Goal: Transaction & Acquisition: Purchase product/service

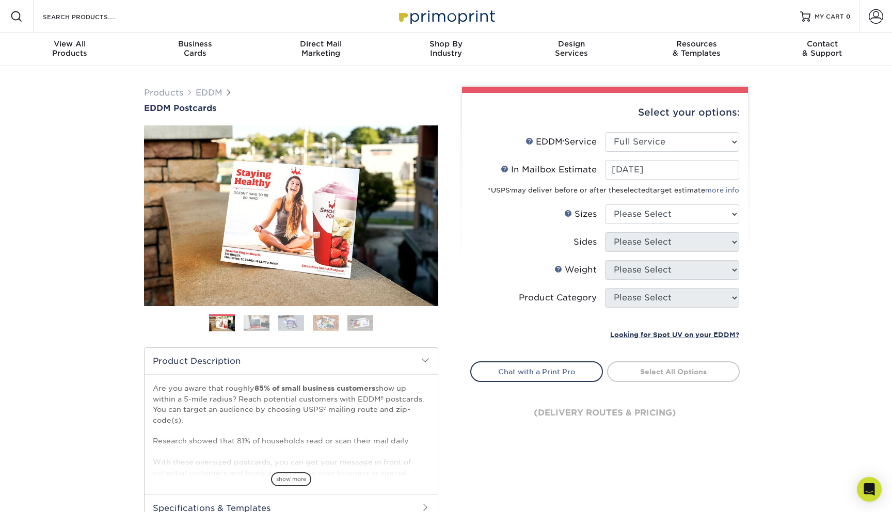
select select "full_service"
click at [665, 220] on select "Please Select 4.5" x 12" 6" x 12" 6.5" x 8" 6.5" x 9" 6.5" x 12" 7" x 8.5" 8" x…" at bounding box center [672, 214] width 134 height 20
select select "6.50x9.00"
click at [605, 204] on select "Please Select 4.5" x 12" 6" x 12" 6.5" x 8" 6.5" x 9" 6.5" x 12" 7" x 8.5" 8" x…" at bounding box center [672, 214] width 134 height 20
click at [652, 243] on select "Please Select Print Both Sides Print Front Only" at bounding box center [672, 242] width 134 height 20
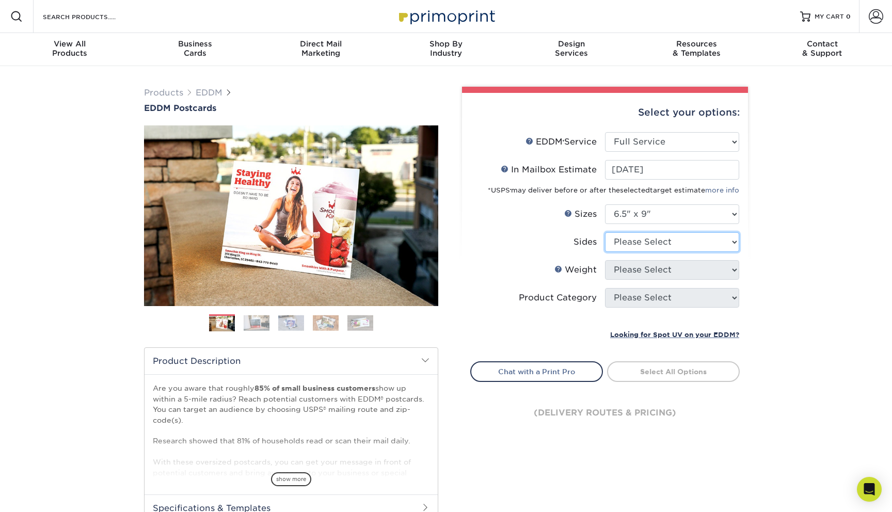
select select "13abbda7-1d64-4f25-8bb2-c179b224825d"
click at [605, 232] on select "Please Select Print Both Sides Print Front Only" at bounding box center [672, 242] width 134 height 20
click at [655, 269] on select "Please Select 16PT 14PT" at bounding box center [672, 270] width 134 height 20
select select "16PT"
click at [605, 260] on select "Please Select 16PT 14PT" at bounding box center [672, 270] width 134 height 20
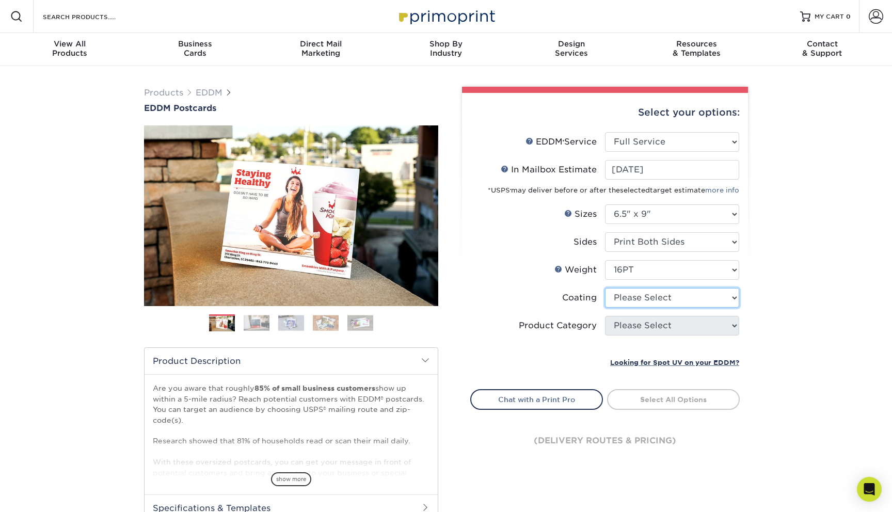
click at [649, 303] on select at bounding box center [672, 298] width 134 height 20
select select "121bb7b5-3b4d-429f-bd8d-bbf80e953313"
click at [605, 288] on select at bounding box center [672, 298] width 134 height 20
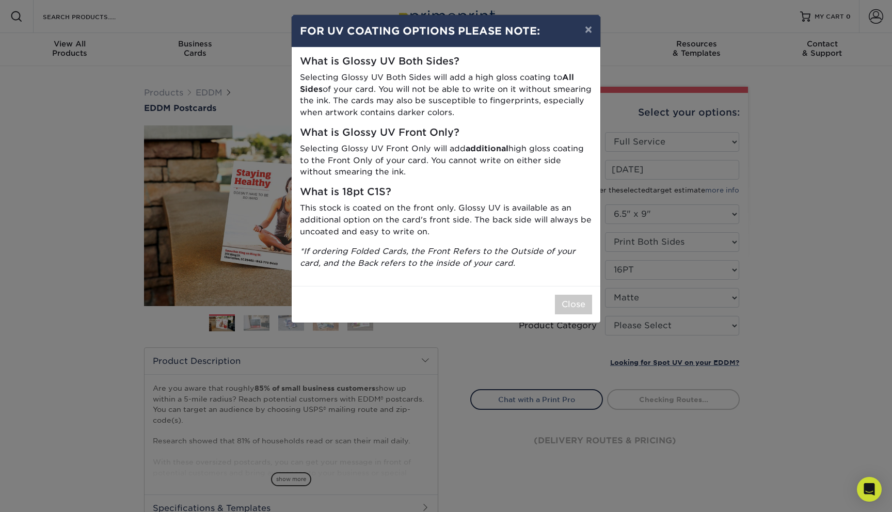
click at [651, 327] on div "× FOR UV COATING OPTIONS PLEASE NOTE: What is Glossy UV Both Sides? Selecting G…" at bounding box center [446, 256] width 892 height 512
click at [576, 299] on button "Close" at bounding box center [573, 305] width 37 height 20
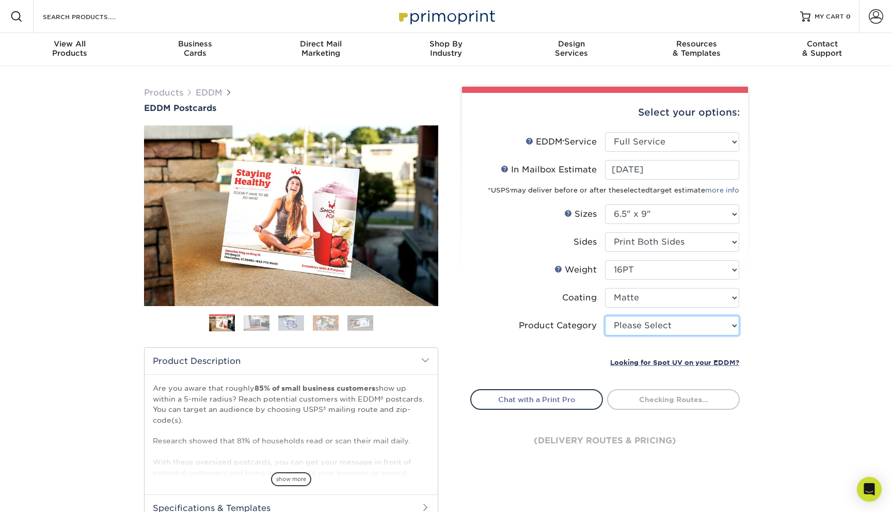
click at [658, 332] on select "Please Select Postcards" at bounding box center [672, 326] width 134 height 20
select select "9b7272e0-d6c8-4c3c-8e97-d3a1bcdab858"
click at [605, 316] on select "Please Select Postcards" at bounding box center [672, 326] width 134 height 20
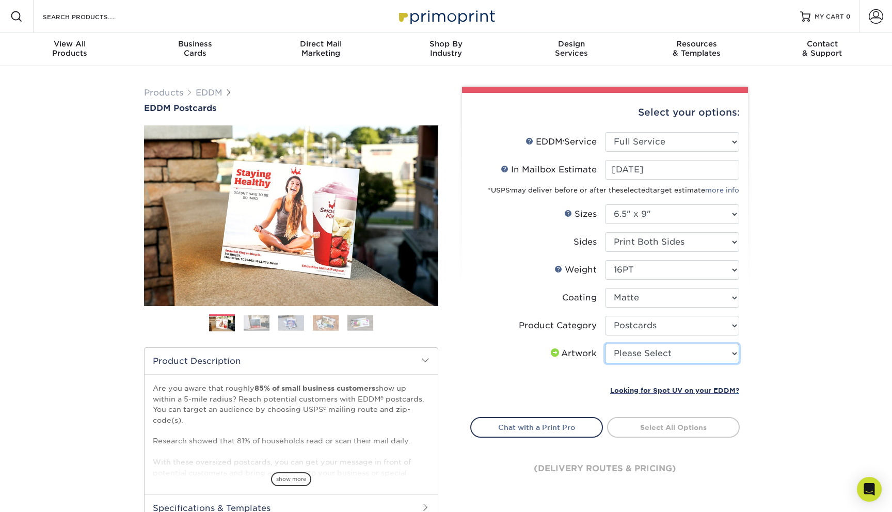
click at [650, 355] on select "Please Select I will upload files I need a design - $150" at bounding box center [672, 354] width 134 height 20
select select "upload"
click at [605, 344] on select "Please Select I will upload files I need a design - $150" at bounding box center [672, 354] width 134 height 20
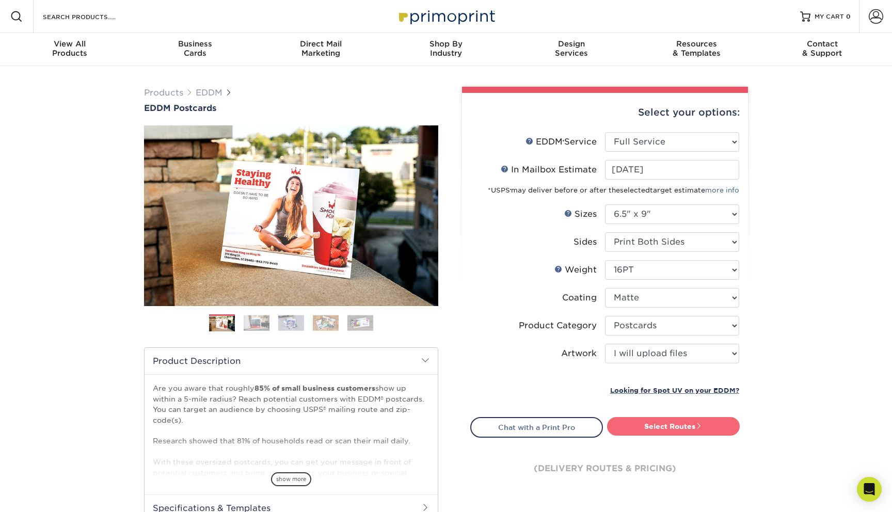
click at [640, 428] on link "Select Routes" at bounding box center [673, 426] width 133 height 19
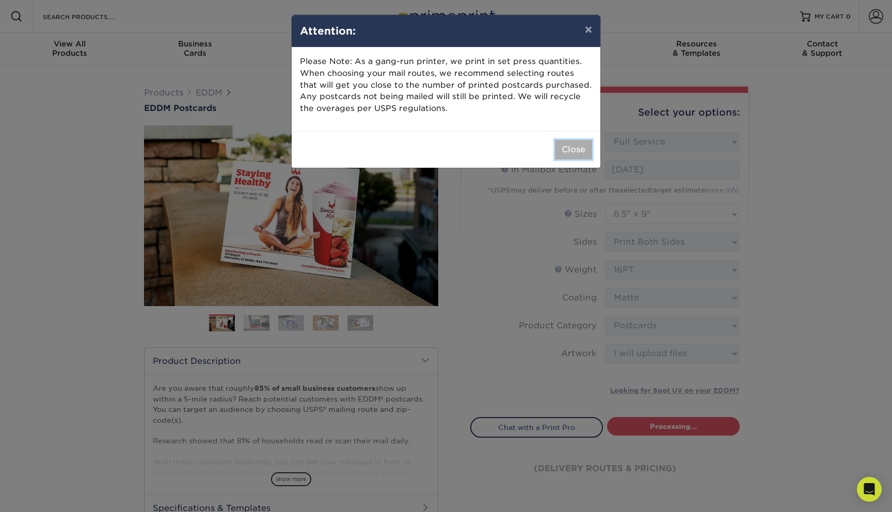
click at [571, 145] on button "Close" at bounding box center [573, 150] width 37 height 20
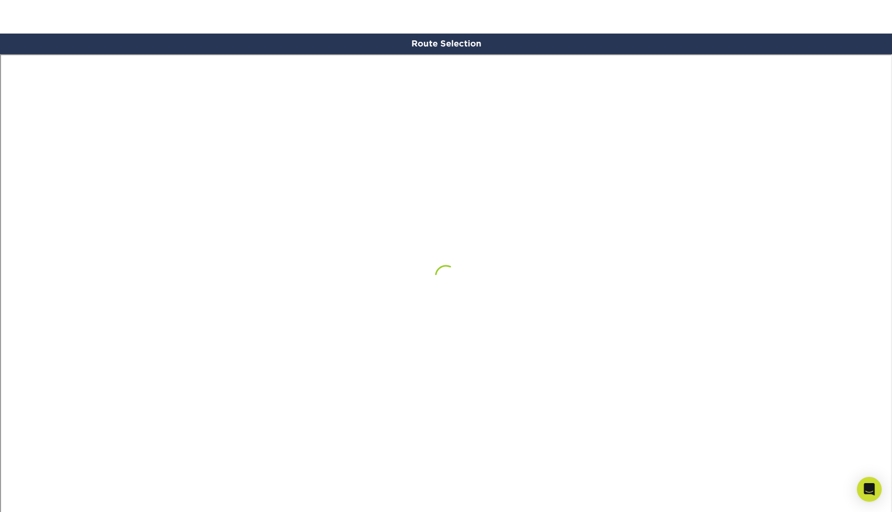
scroll to position [601, 0]
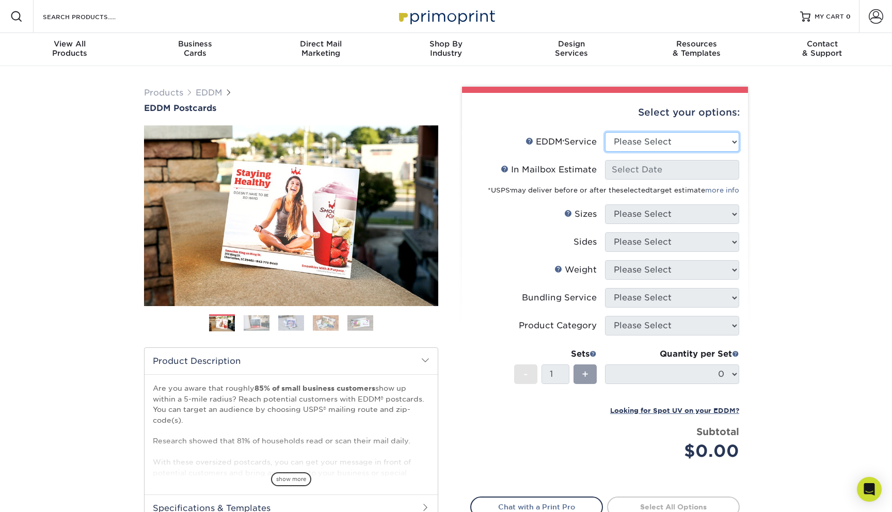
click at [617, 141] on select "Please Select Full Service Print Only" at bounding box center [672, 142] width 134 height 20
select select "full_service"
click at [605, 132] on select "Please Select Full Service Print Only" at bounding box center [672, 142] width 134 height 20
select select "-1"
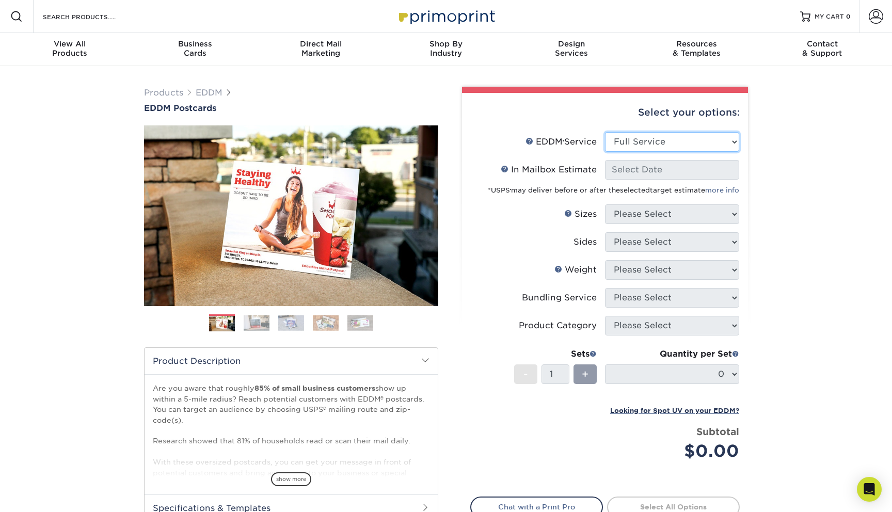
select select "-1"
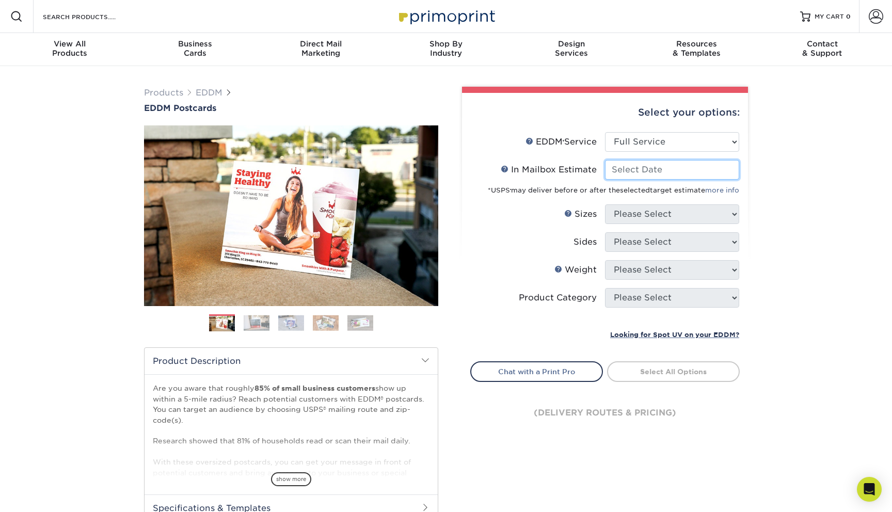
click at [627, 170] on input "In Mailbox Estimate Help In Mailbox Estimate" at bounding box center [672, 170] width 134 height 20
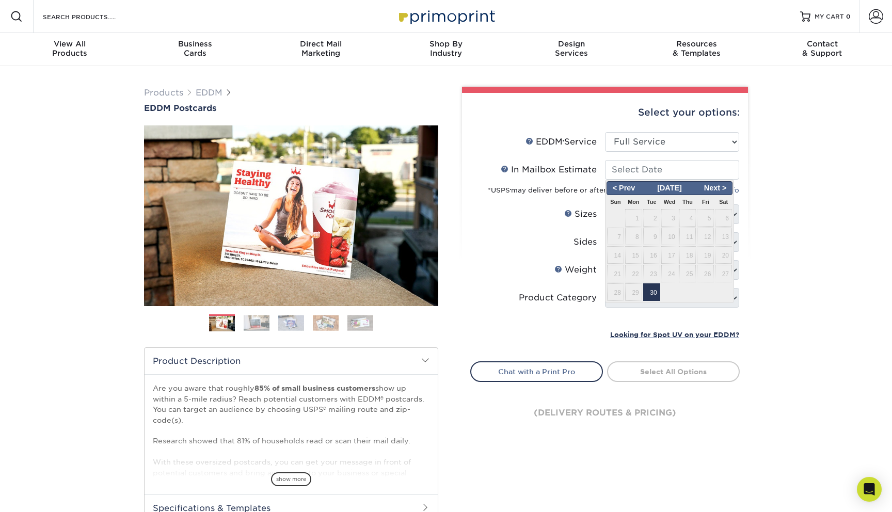
click at [653, 287] on span "30" at bounding box center [651, 292] width 17 height 18
type input "2025-09-30"
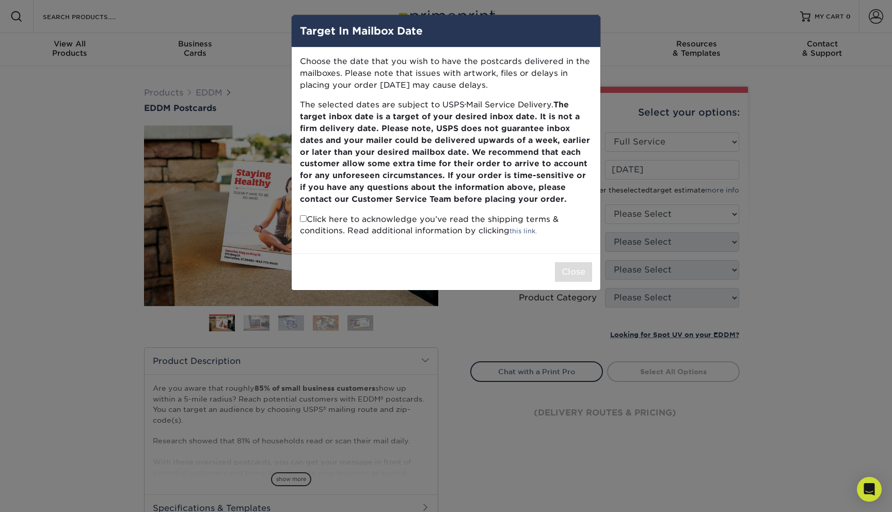
click at [306, 219] on p "Click here to acknowledge you’ve read the shipping terms & conditions. Read add…" at bounding box center [446, 226] width 292 height 24
click at [300, 216] on input "checkbox" at bounding box center [303, 218] width 7 height 7
checkbox input "true"
click at [580, 269] on button "Close" at bounding box center [573, 272] width 37 height 20
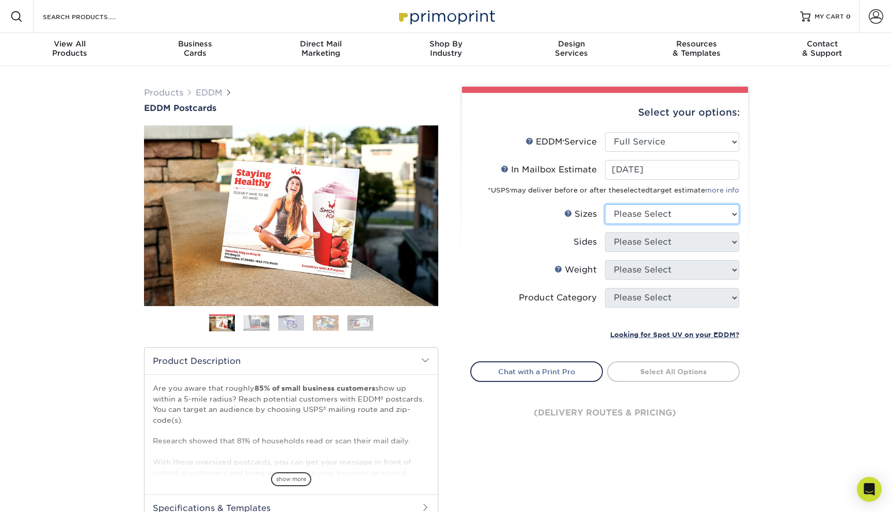
click at [624, 216] on select "Please Select 4.5" x 12" 6" x 12" 6.5" x 8" 6.5" x 9" 6.5" x 12" 7" x 8.5" 8" x…" at bounding box center [672, 214] width 134 height 20
select select "6.50x9.00"
click at [605, 204] on select "Please Select 4.5" x 12" 6" x 12" 6.5" x 8" 6.5" x 9" 6.5" x 12" 7" x 8.5" 8" x…" at bounding box center [672, 214] width 134 height 20
click at [626, 241] on select "Please Select Print Both Sides Print Front Only" at bounding box center [672, 242] width 134 height 20
select select "13abbda7-1d64-4f25-8bb2-c179b224825d"
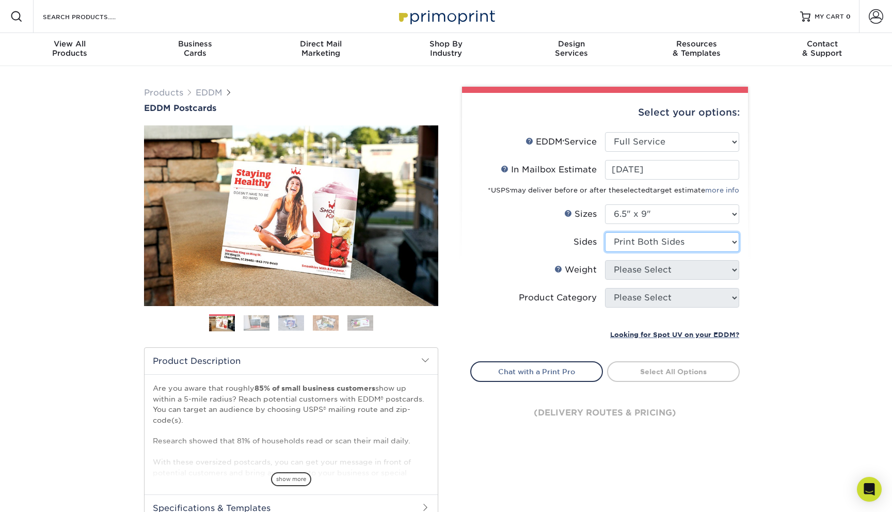
click at [605, 232] on select "Please Select Print Both Sides Print Front Only" at bounding box center [672, 242] width 134 height 20
click at [627, 268] on select "Please Select 16PT 14PT" at bounding box center [672, 270] width 134 height 20
click at [605, 260] on select "Please Select 16PT 14PT" at bounding box center [672, 270] width 134 height 20
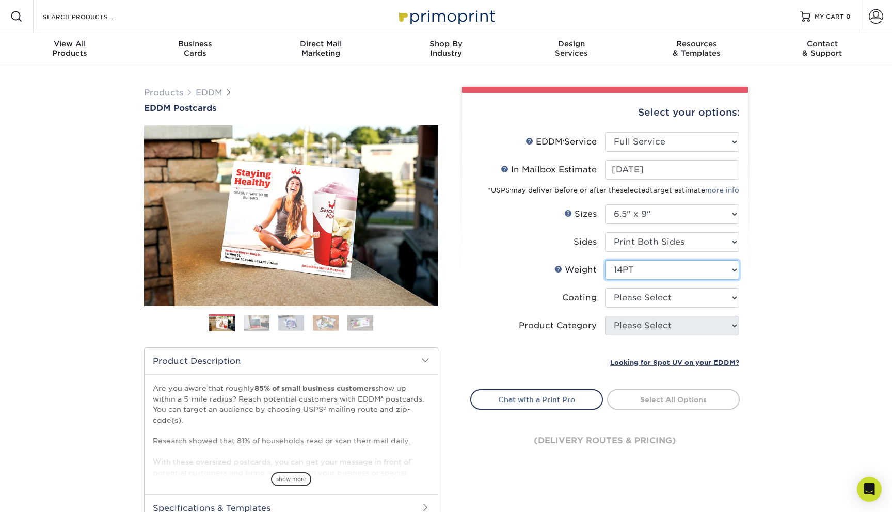
click at [629, 267] on select "Please Select 16PT 14PT" at bounding box center [672, 270] width 134 height 20
select select "16PT"
click at [605, 260] on select "Please Select 16PT 14PT" at bounding box center [672, 270] width 134 height 20
click at [630, 296] on select at bounding box center [672, 298] width 134 height 20
select select "121bb7b5-3b4d-429f-bd8d-bbf80e953313"
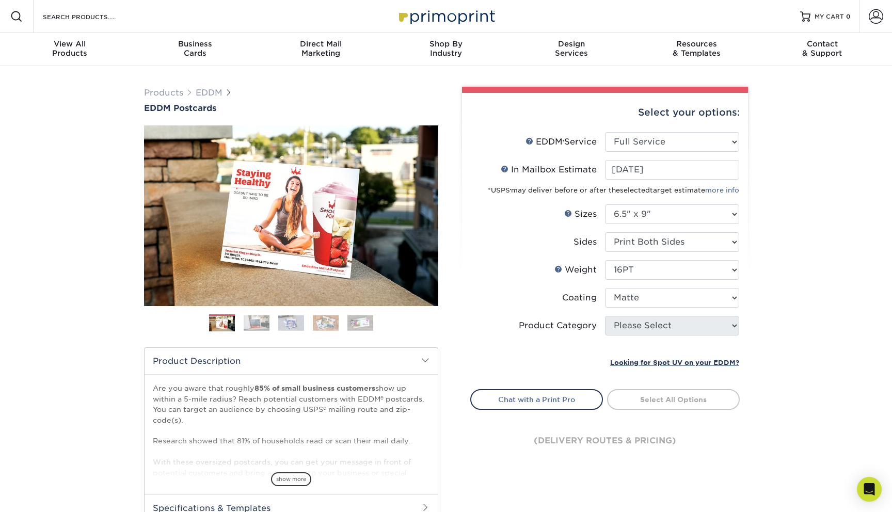
click at [605, 288] on select at bounding box center [672, 298] width 134 height 20
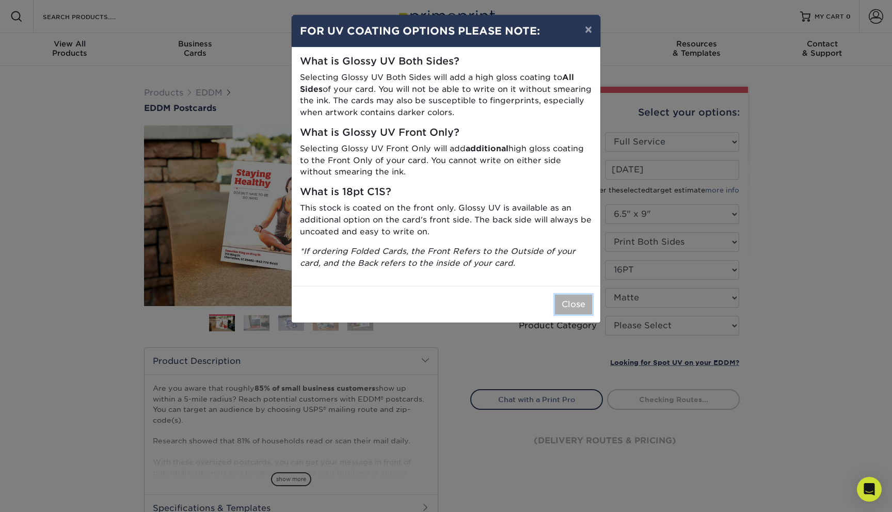
click at [569, 311] on button "Close" at bounding box center [573, 305] width 37 height 20
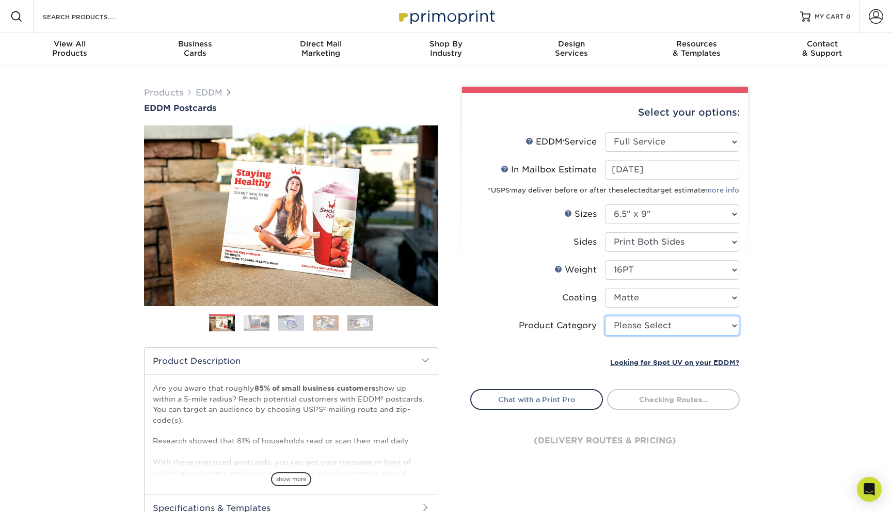
click at [649, 326] on select "Please Select Postcards" at bounding box center [672, 326] width 134 height 20
select select "9b7272e0-d6c8-4c3c-8e97-d3a1bcdab858"
click at [605, 316] on select "Please Select Postcards" at bounding box center [672, 326] width 134 height 20
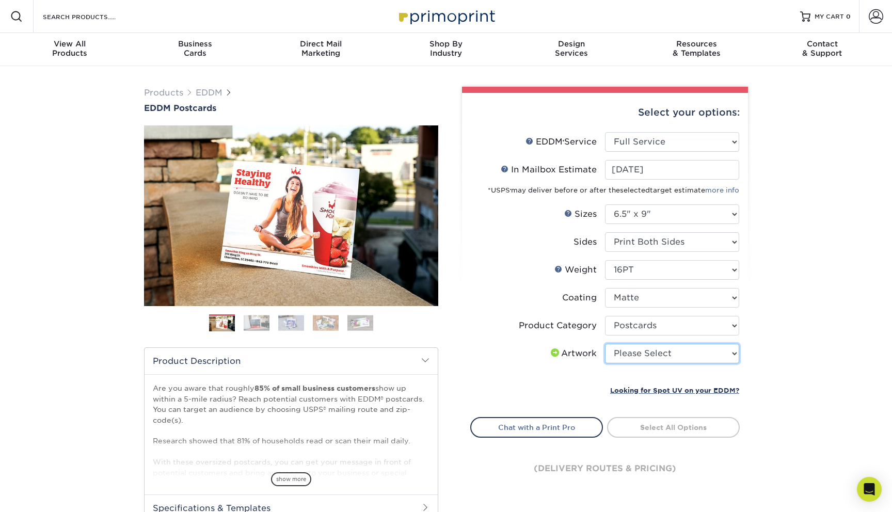
click at [621, 355] on select "Please Select I will upload files I need a design - $150" at bounding box center [672, 354] width 134 height 20
select select "upload"
click at [605, 344] on select "Please Select I will upload files I need a design - $150" at bounding box center [672, 354] width 134 height 20
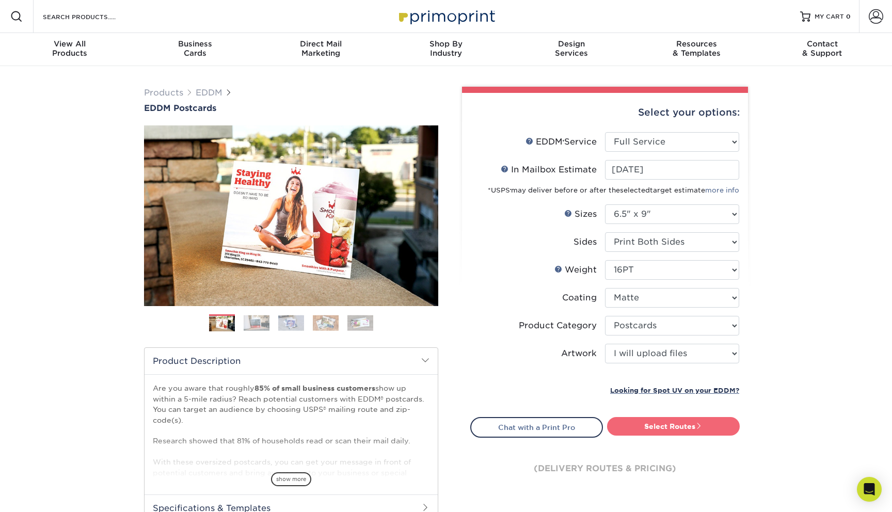
click at [678, 422] on link "Select Routes" at bounding box center [673, 426] width 133 height 19
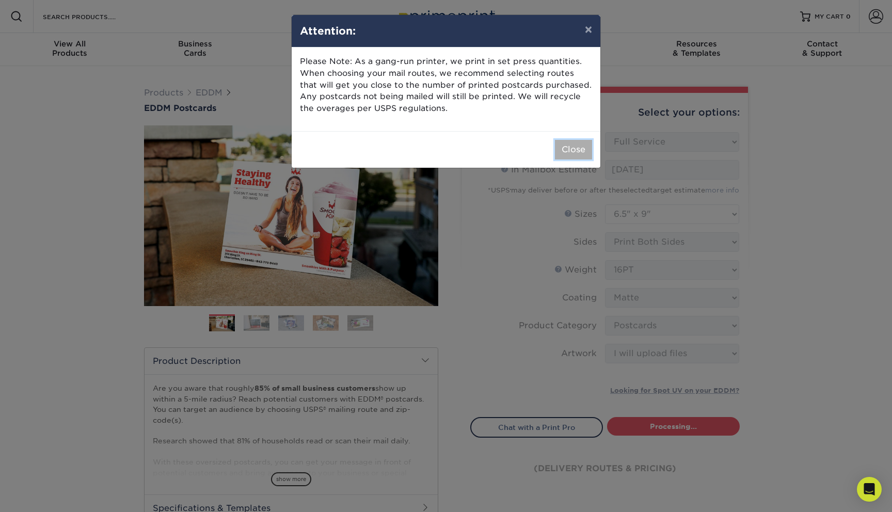
click at [575, 150] on button "Close" at bounding box center [573, 150] width 37 height 20
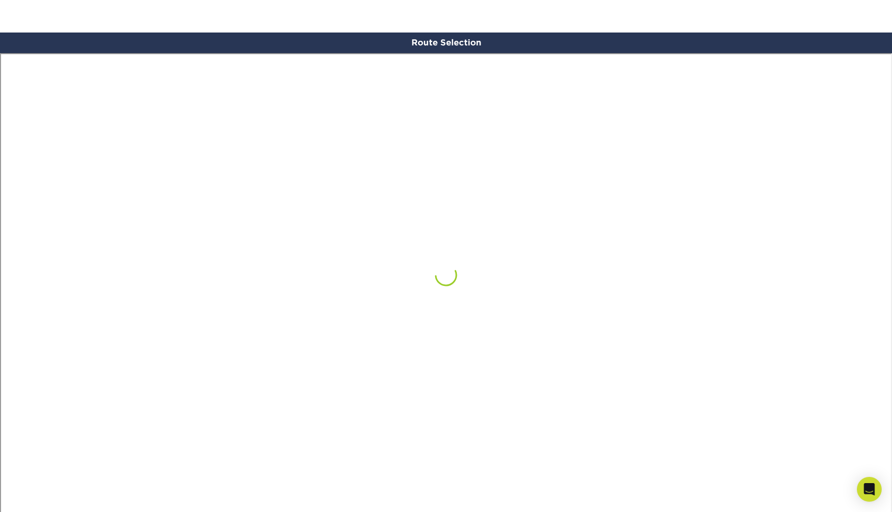
scroll to position [601, 0]
